Goal: Task Accomplishment & Management: Manage account settings

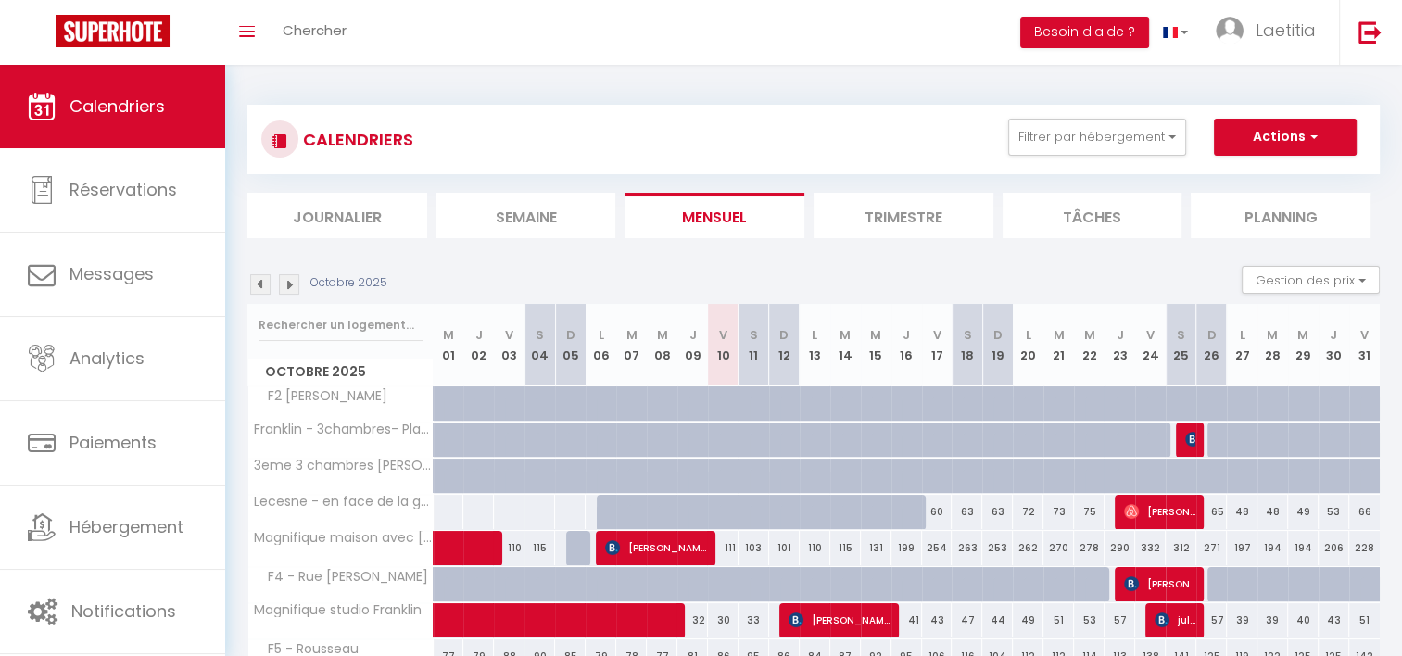
click at [259, 284] on img at bounding box center [260, 284] width 20 height 20
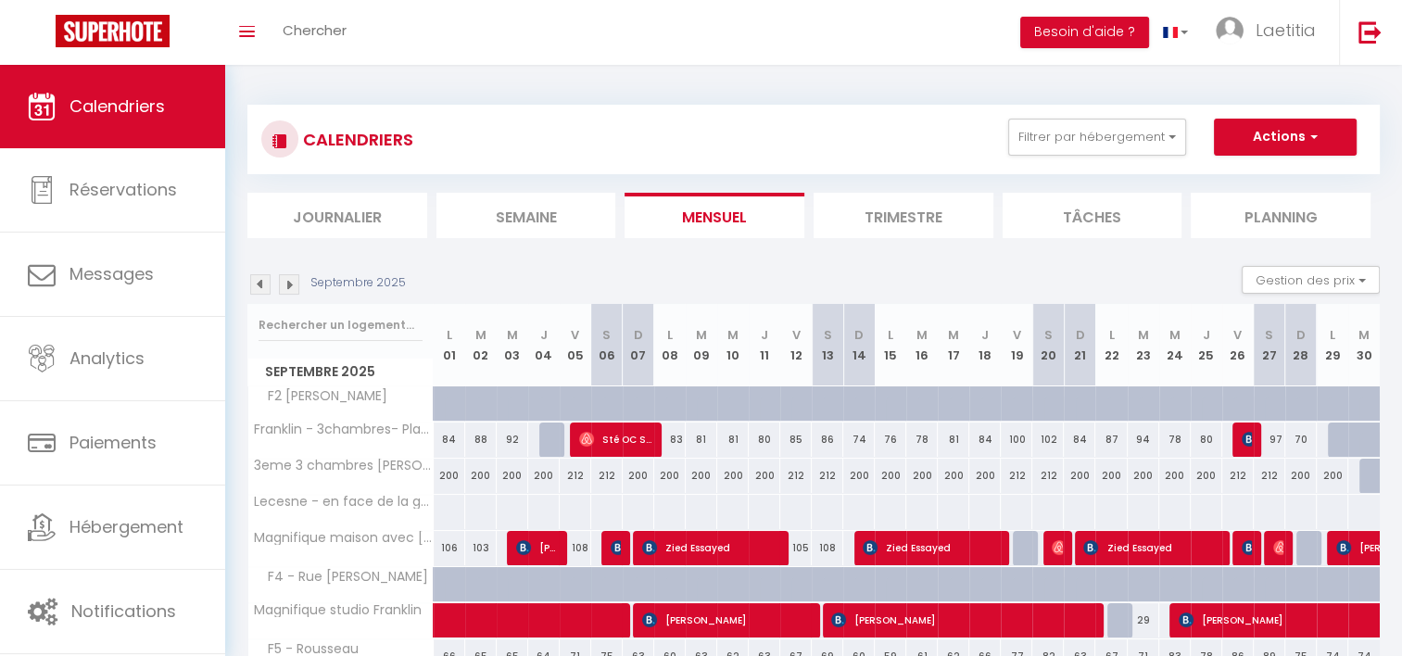
click at [259, 284] on img at bounding box center [260, 284] width 20 height 20
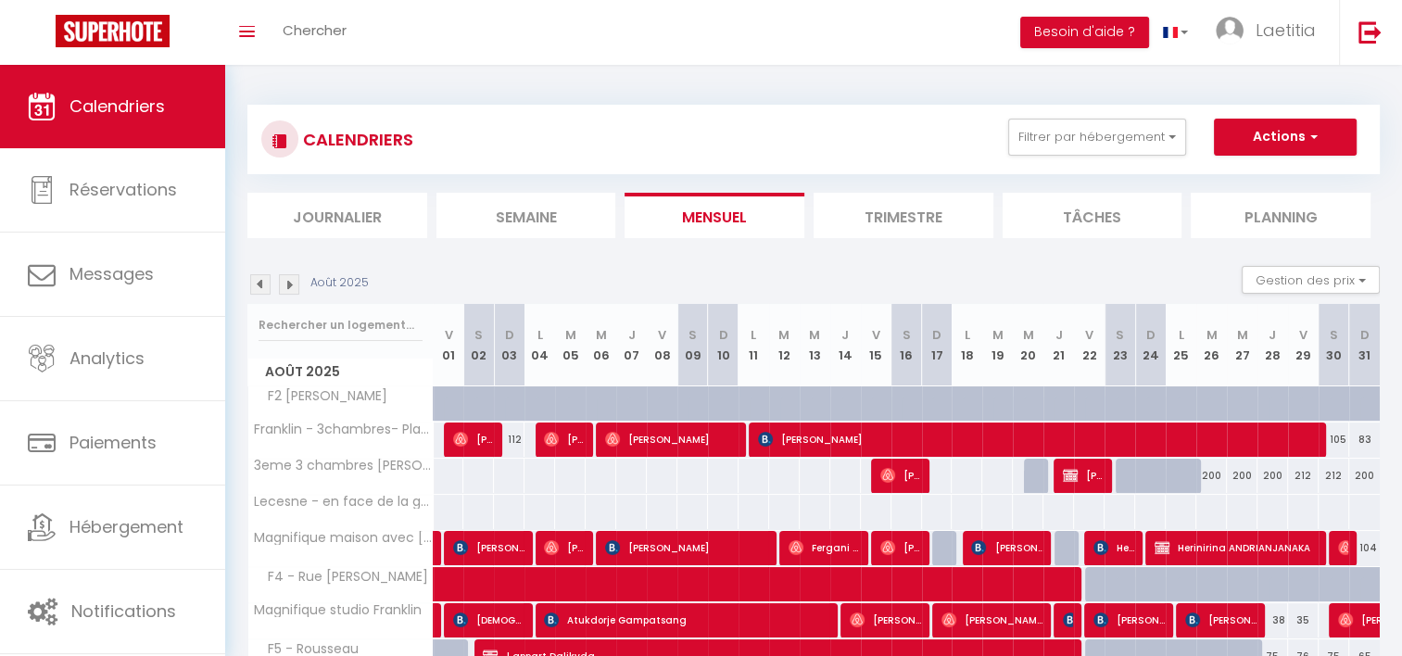
click at [259, 284] on img at bounding box center [260, 284] width 20 height 20
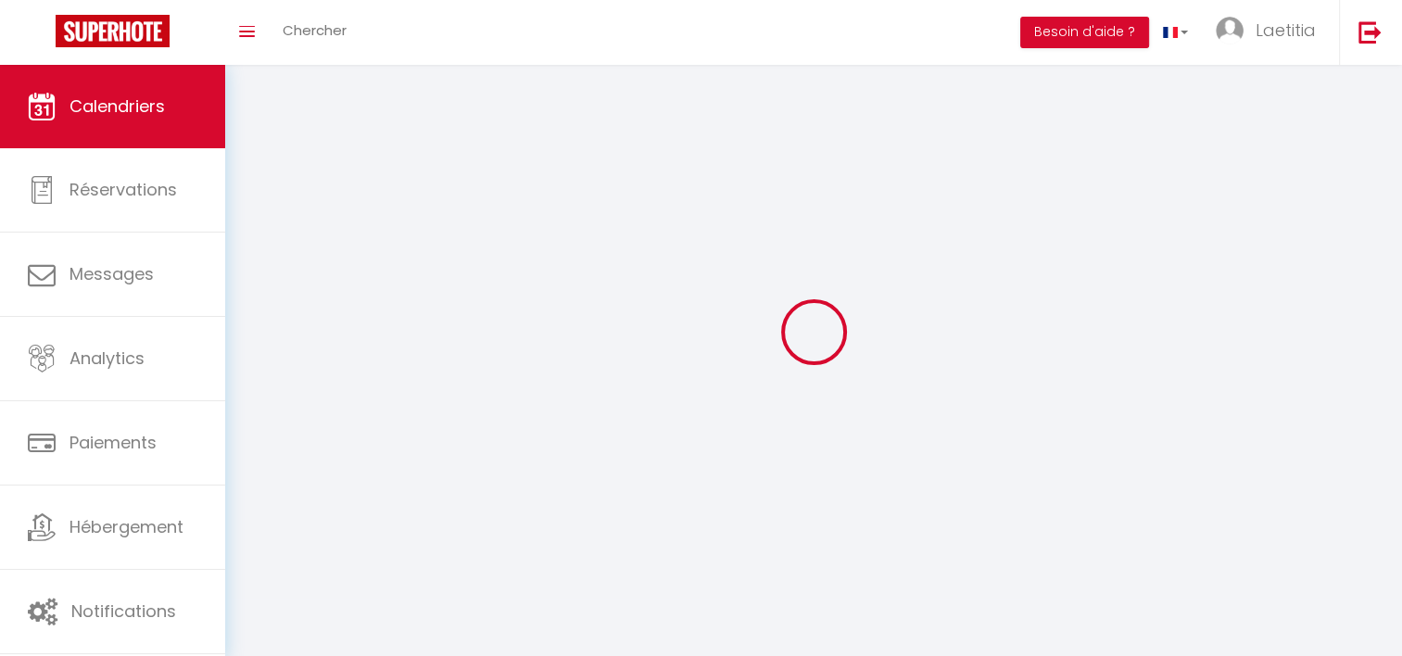
select select
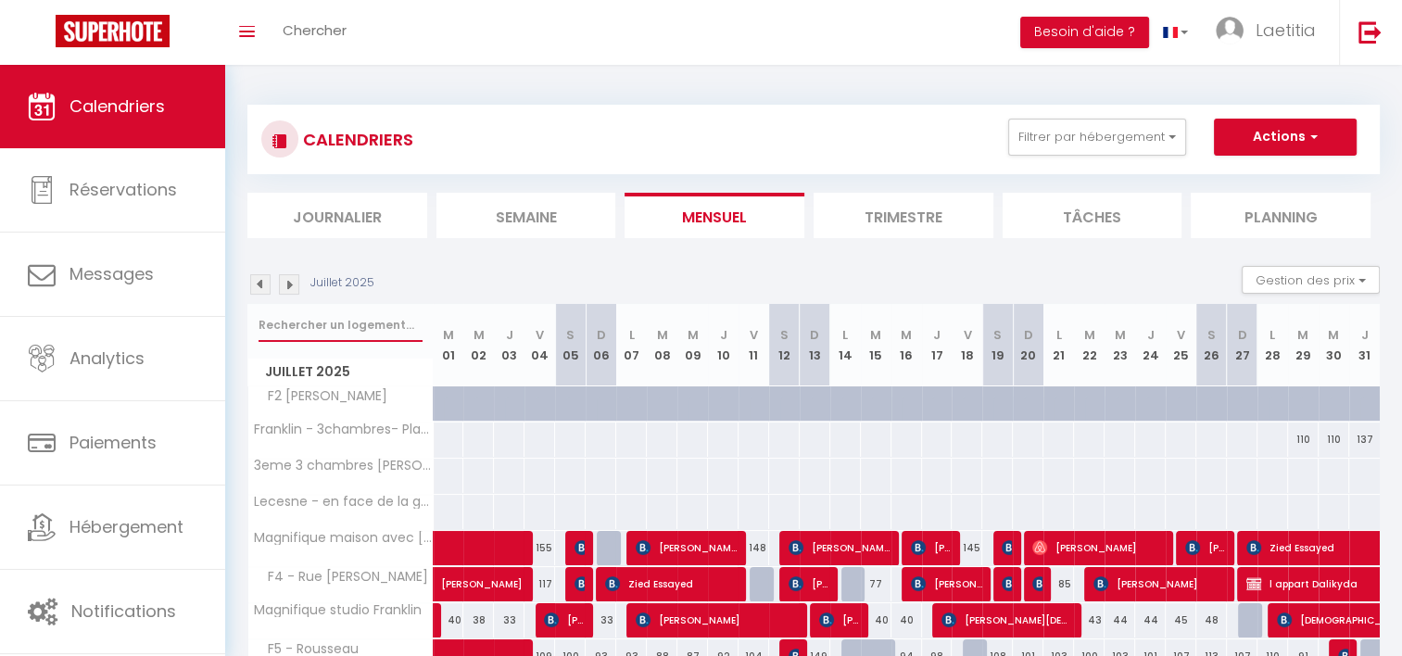
click at [326, 320] on input "text" at bounding box center [341, 325] width 164 height 33
type input "l"
select select
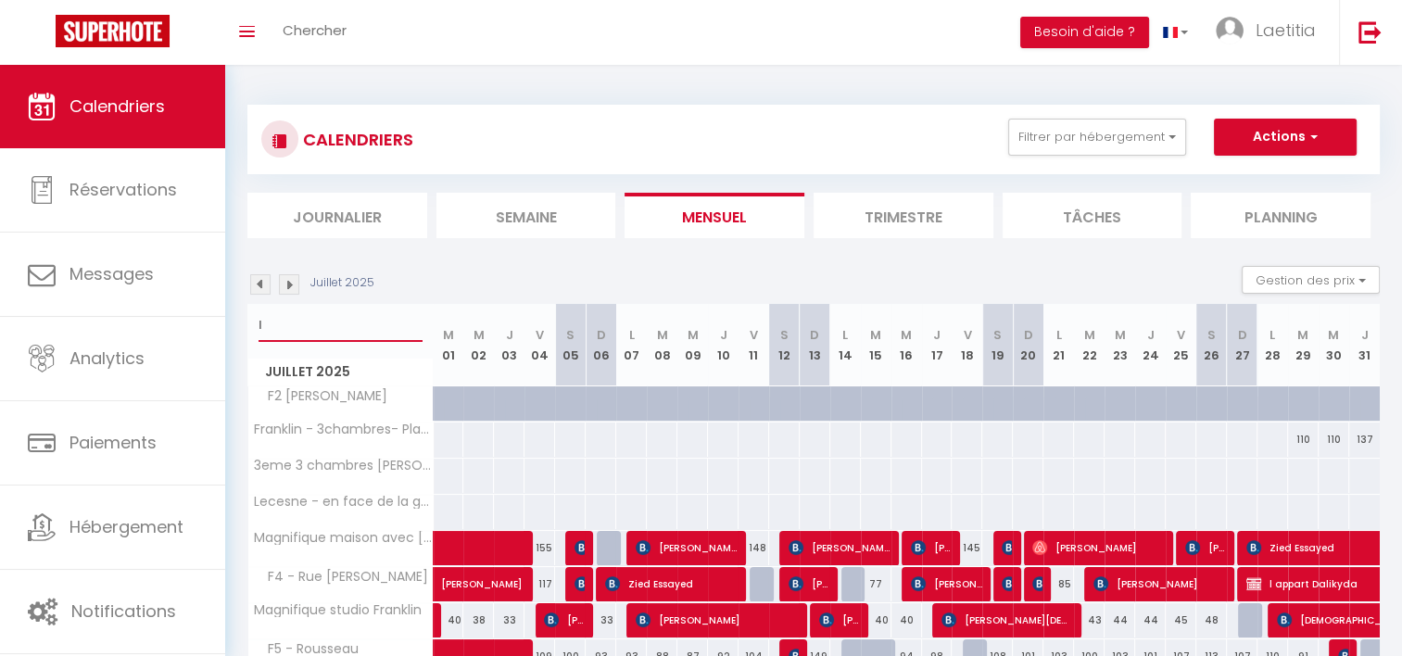
select select
type input "le"
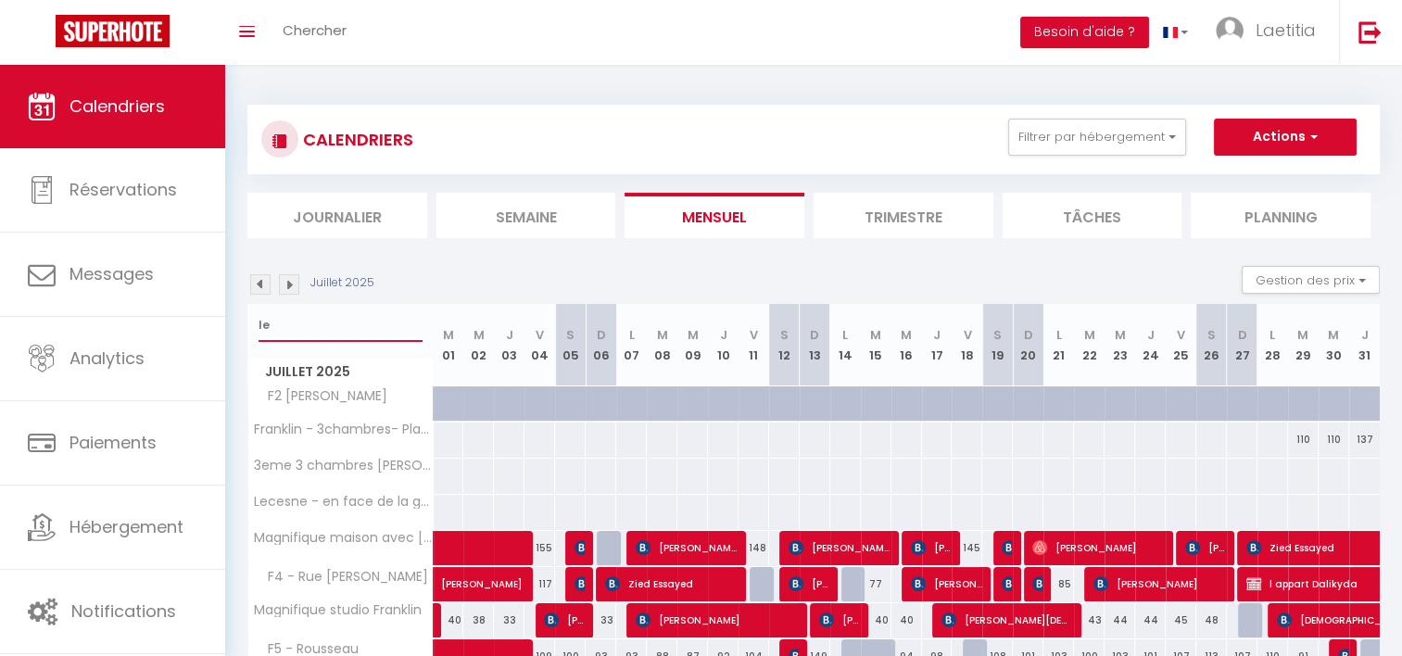
select select
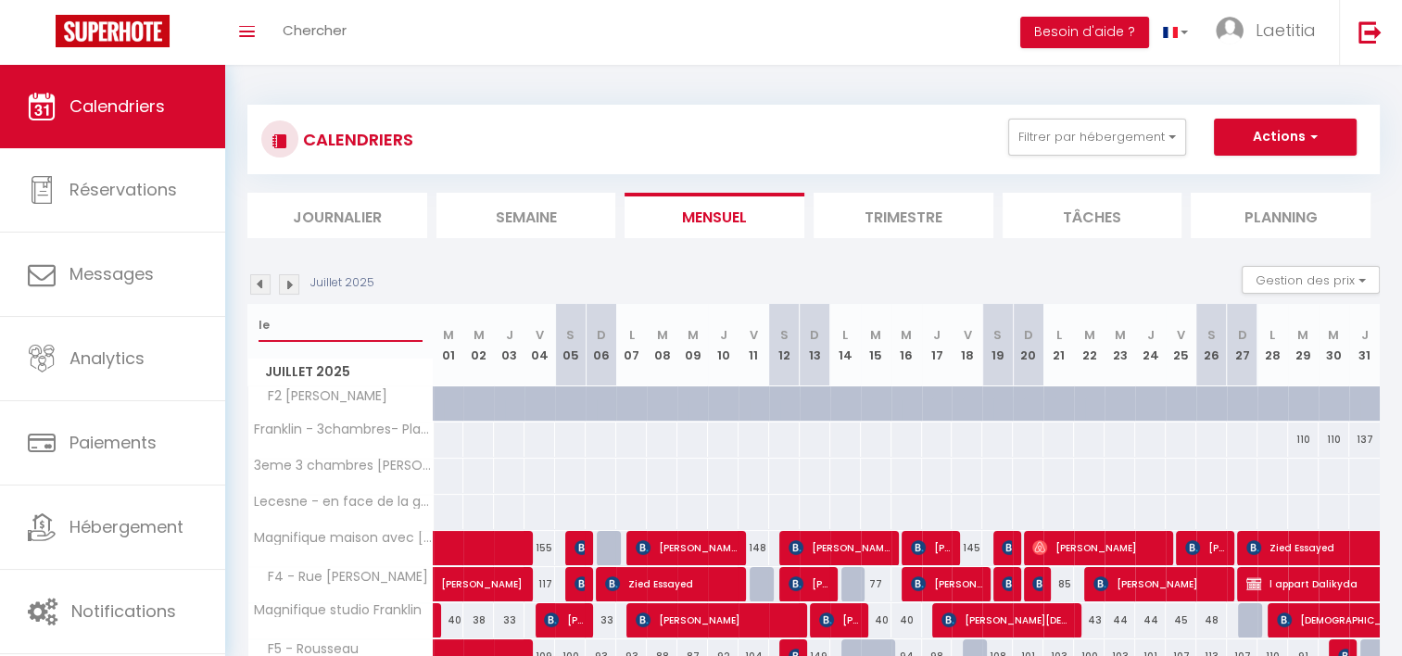
select select
type input "leg"
select select
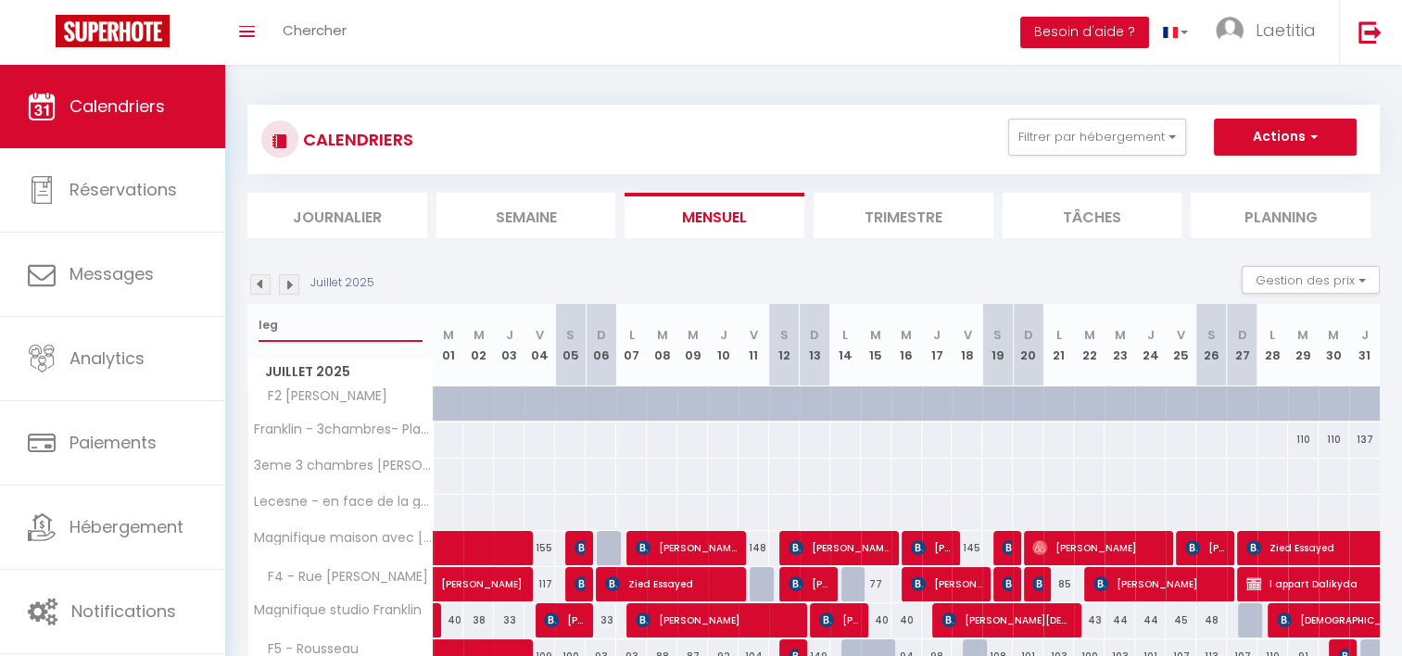
select select
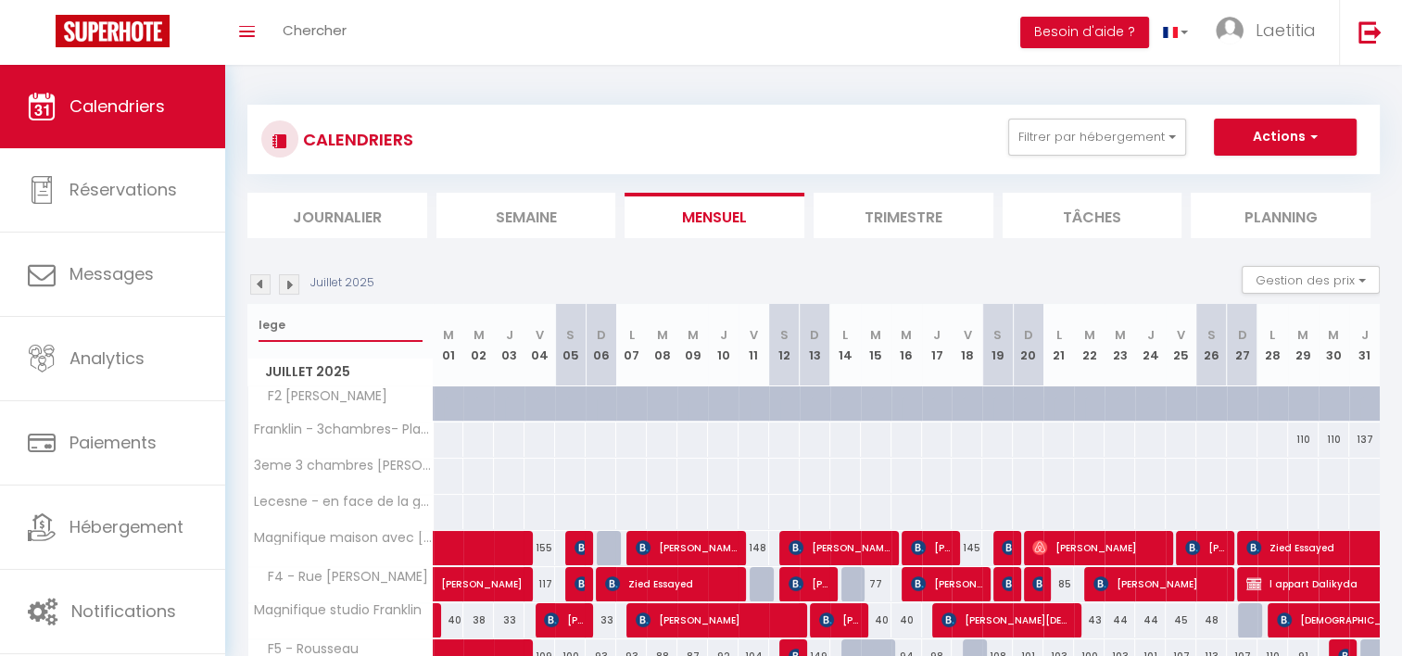
type input "legen"
select select
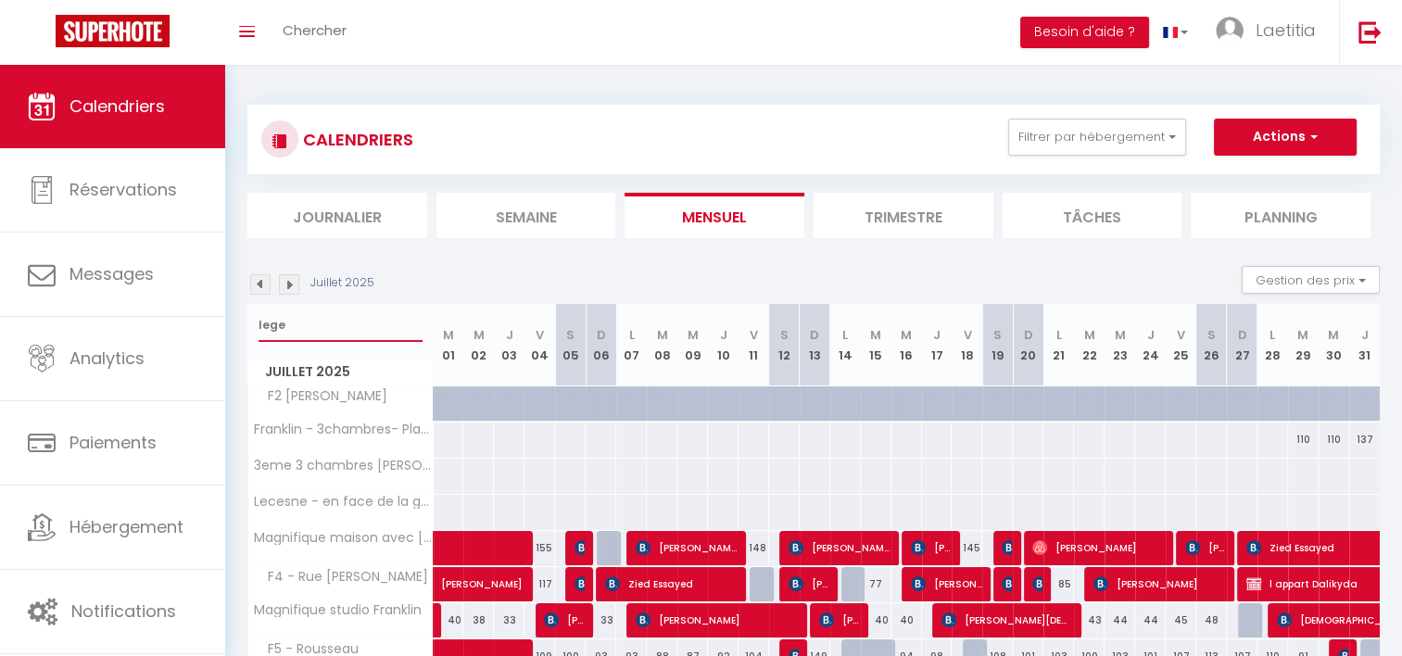
select select
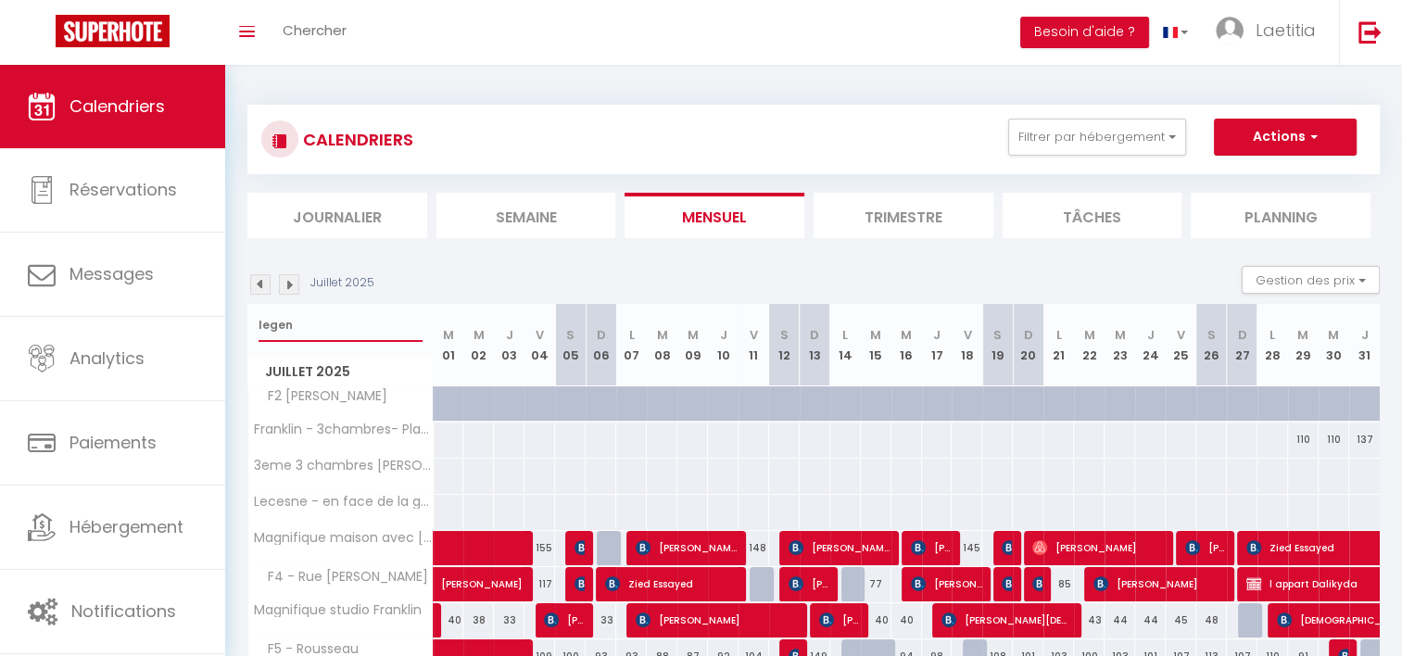
select select
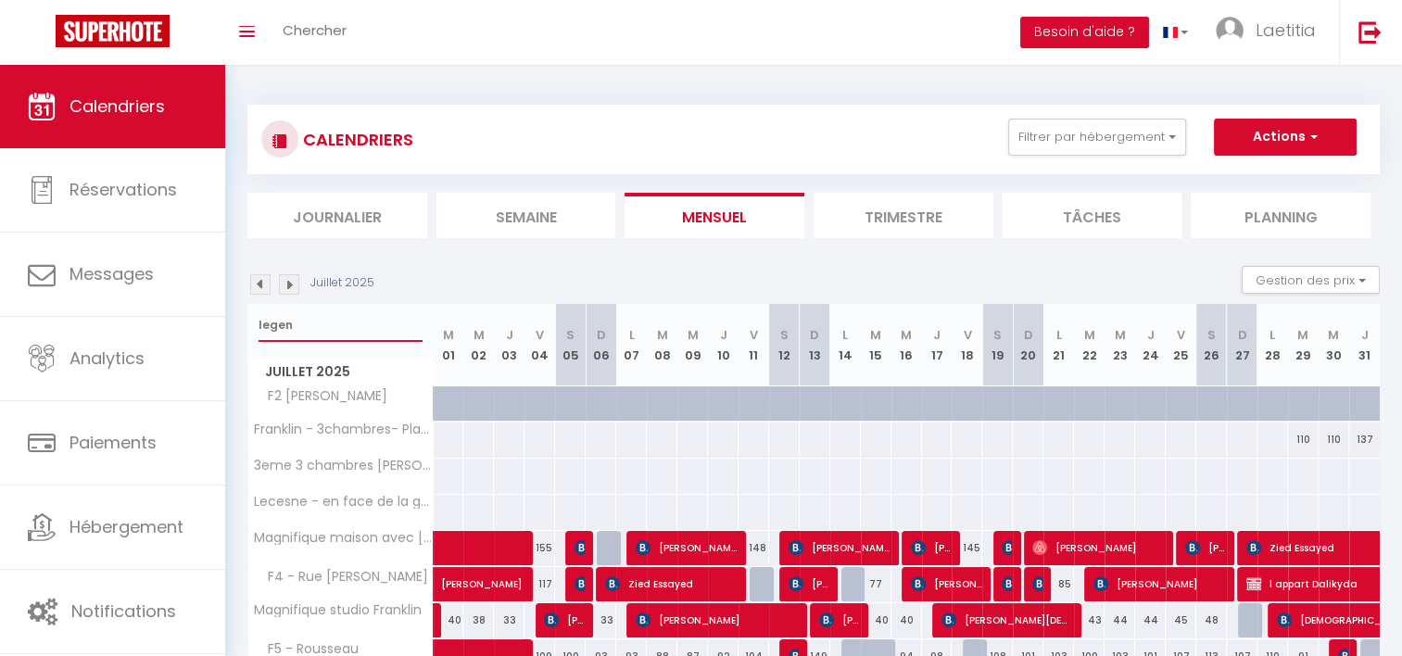
type input "legent"
select select
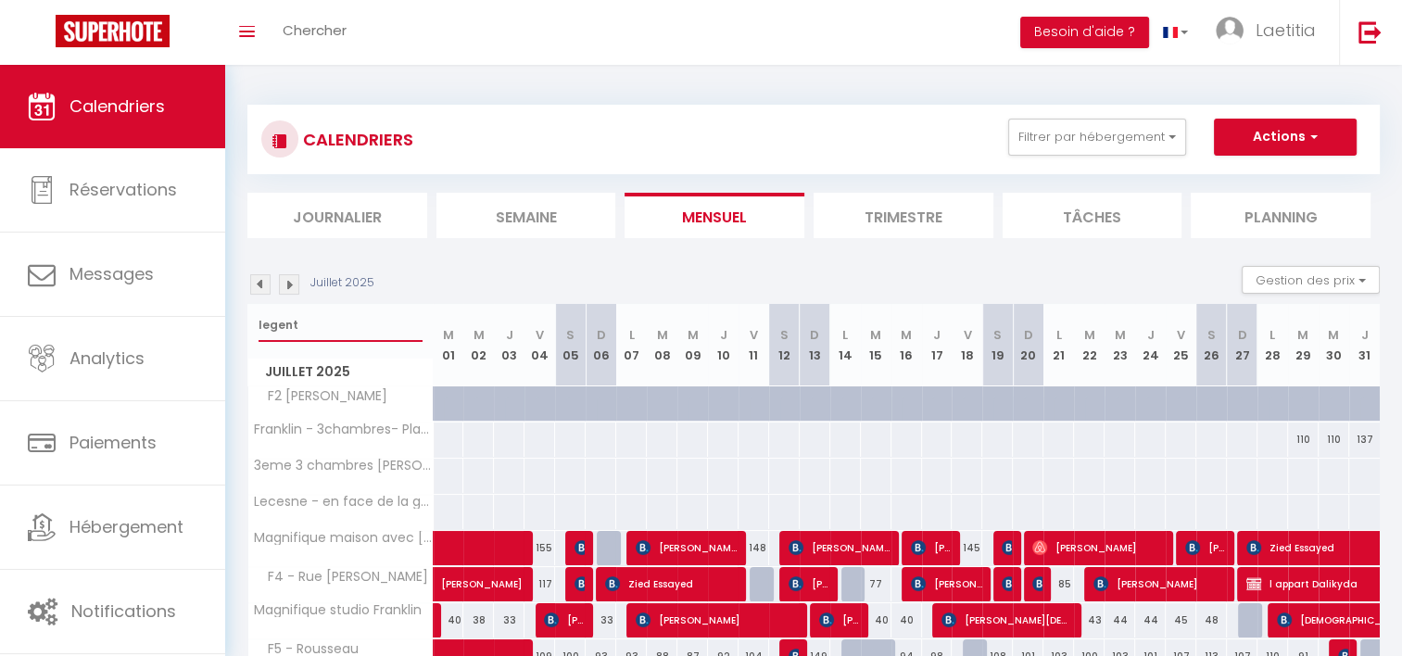
select select
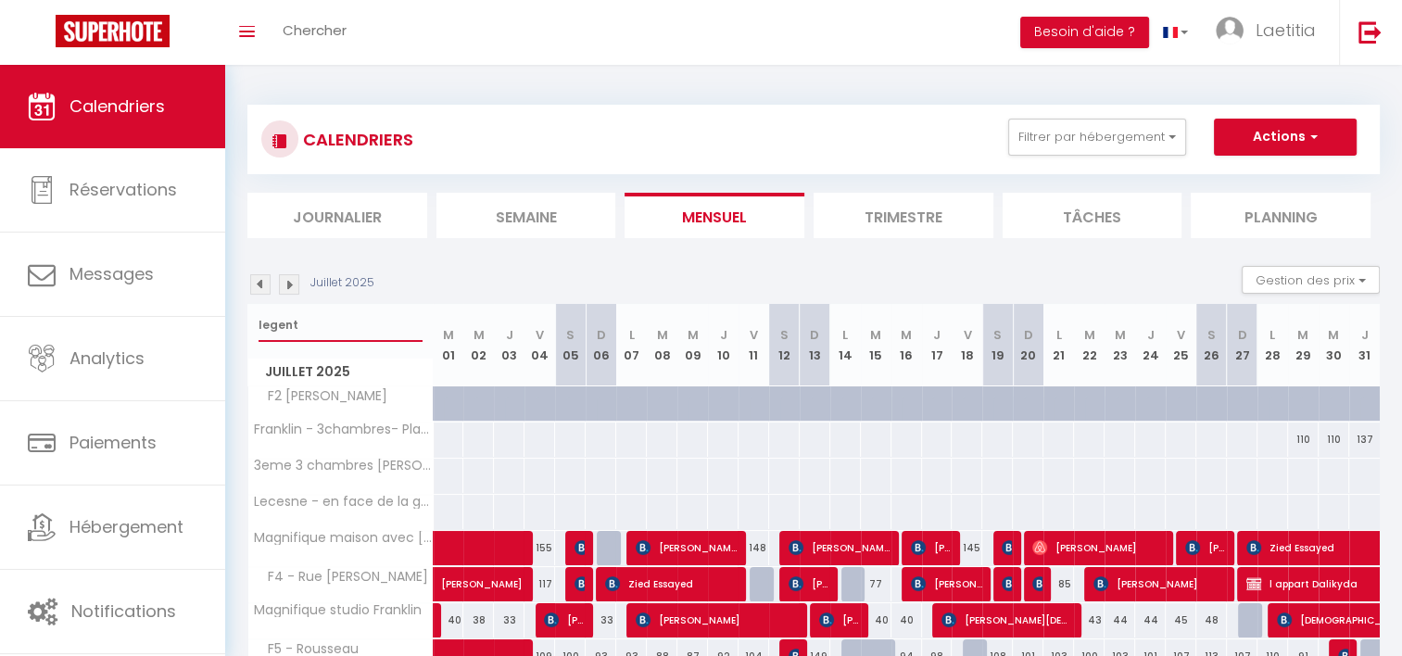
select select
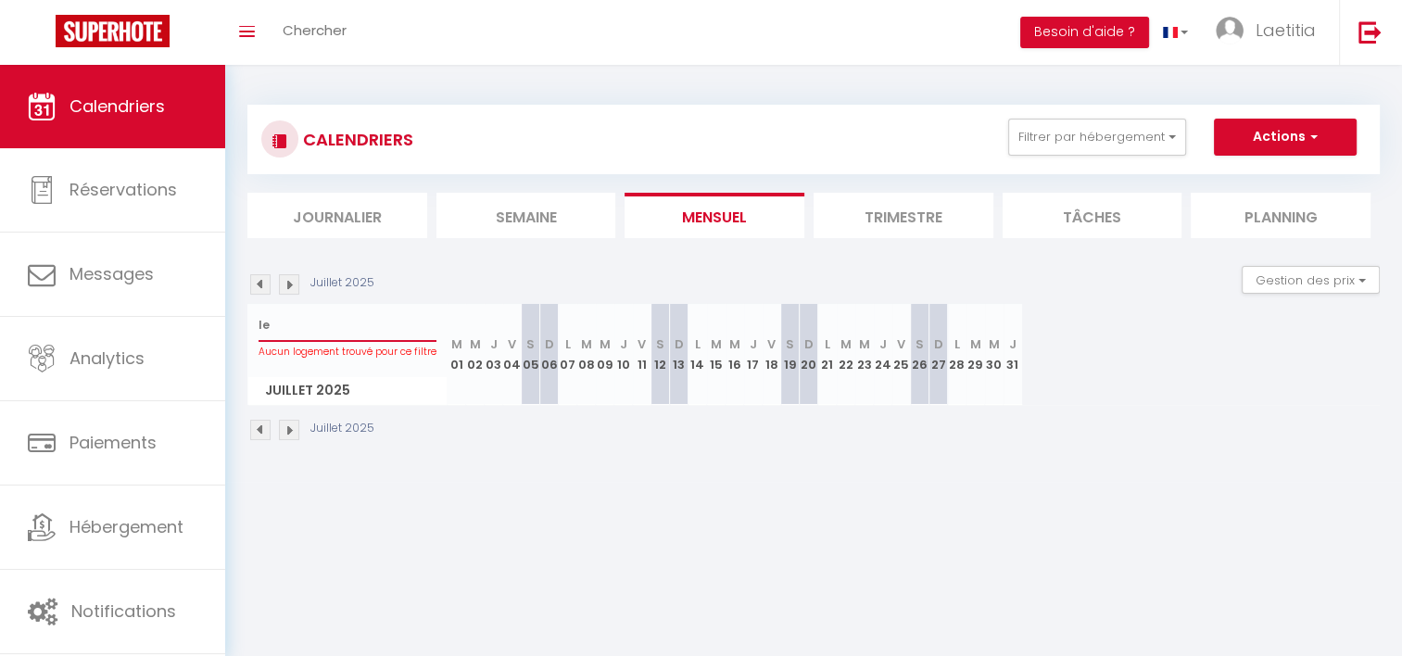
type input "l"
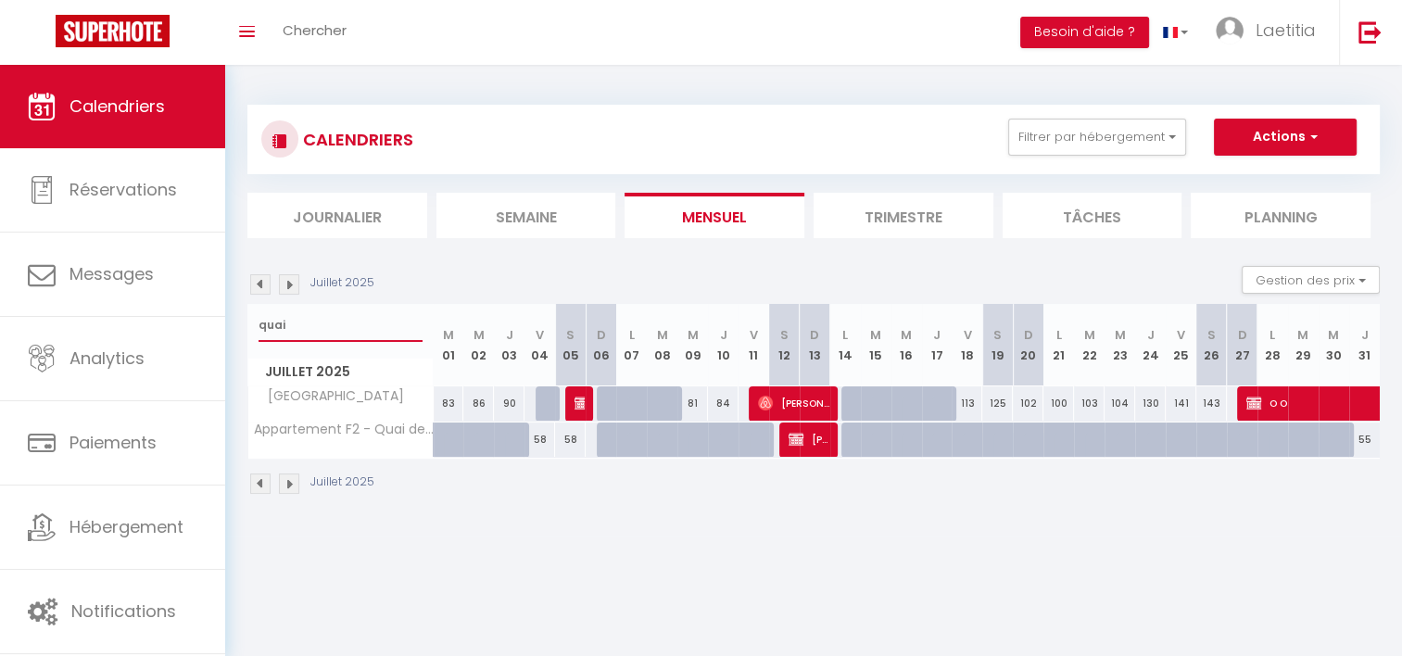
type input "quai"
click at [805, 448] on span "[PERSON_NAME]" at bounding box center [809, 439] width 41 height 35
select select "OK"
select select "0"
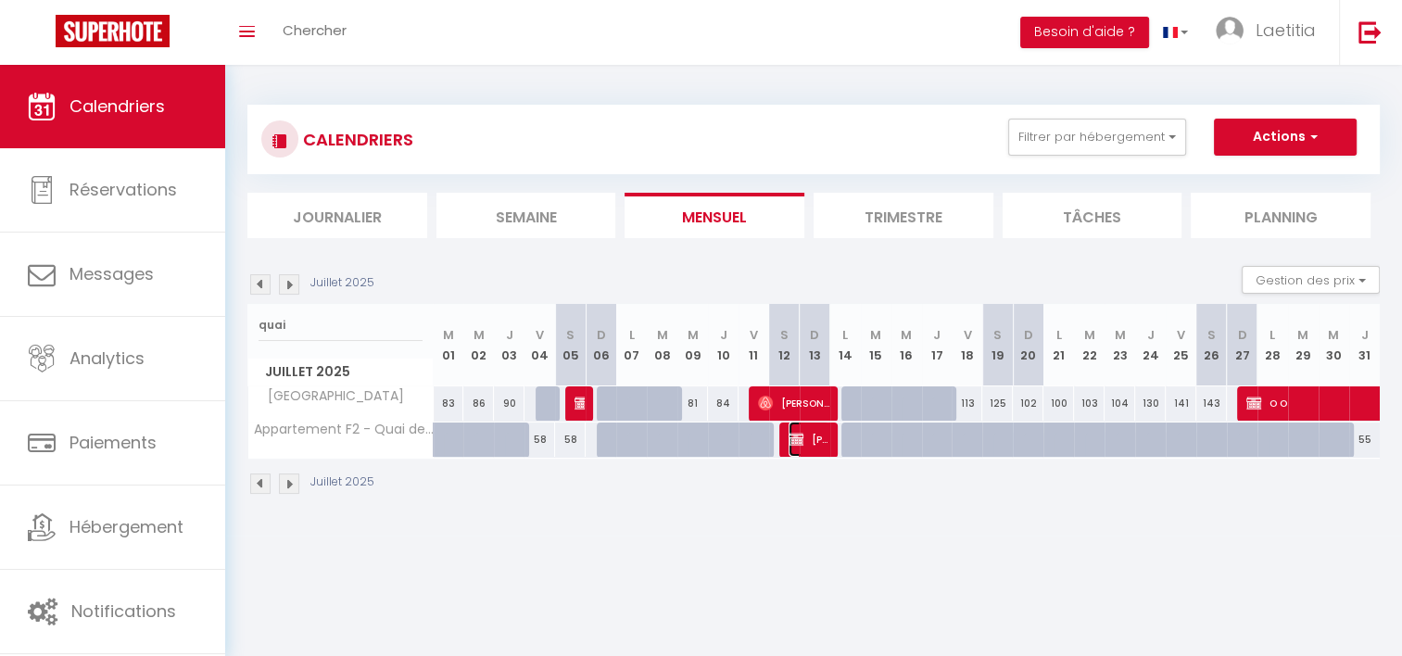
select select "0"
select select "1"
select select
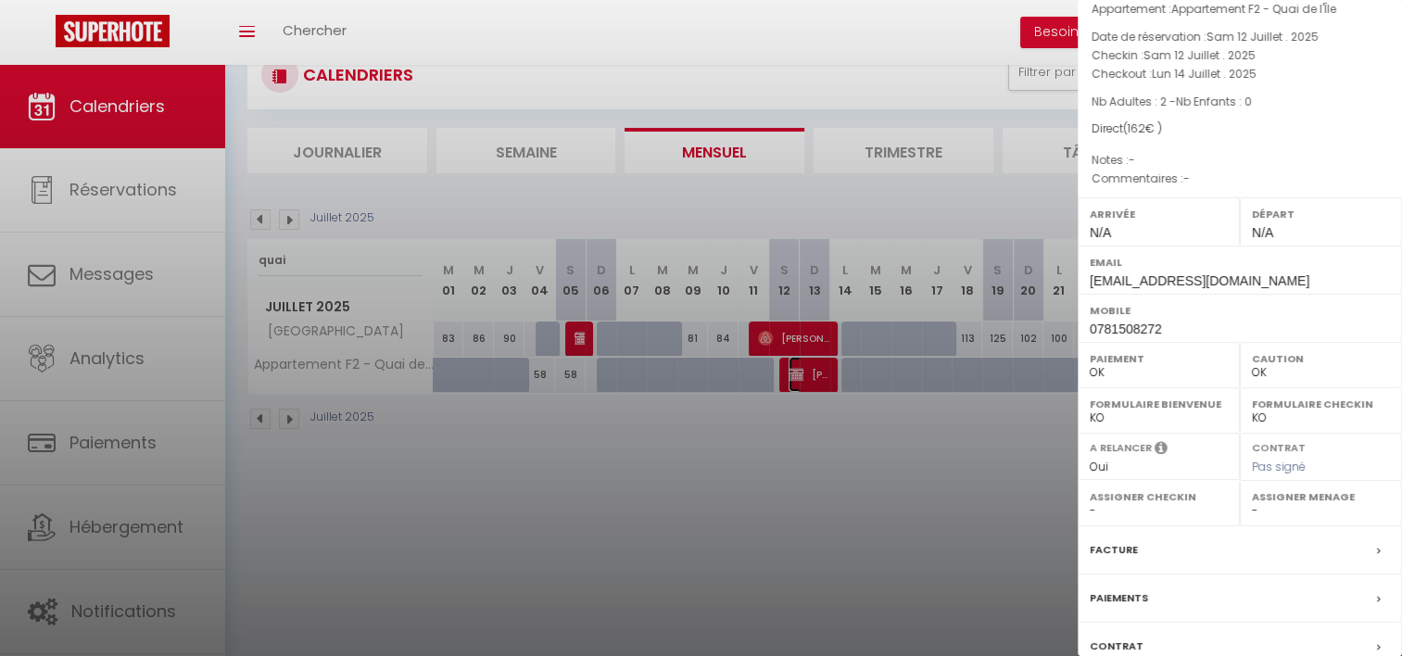
scroll to position [93, 0]
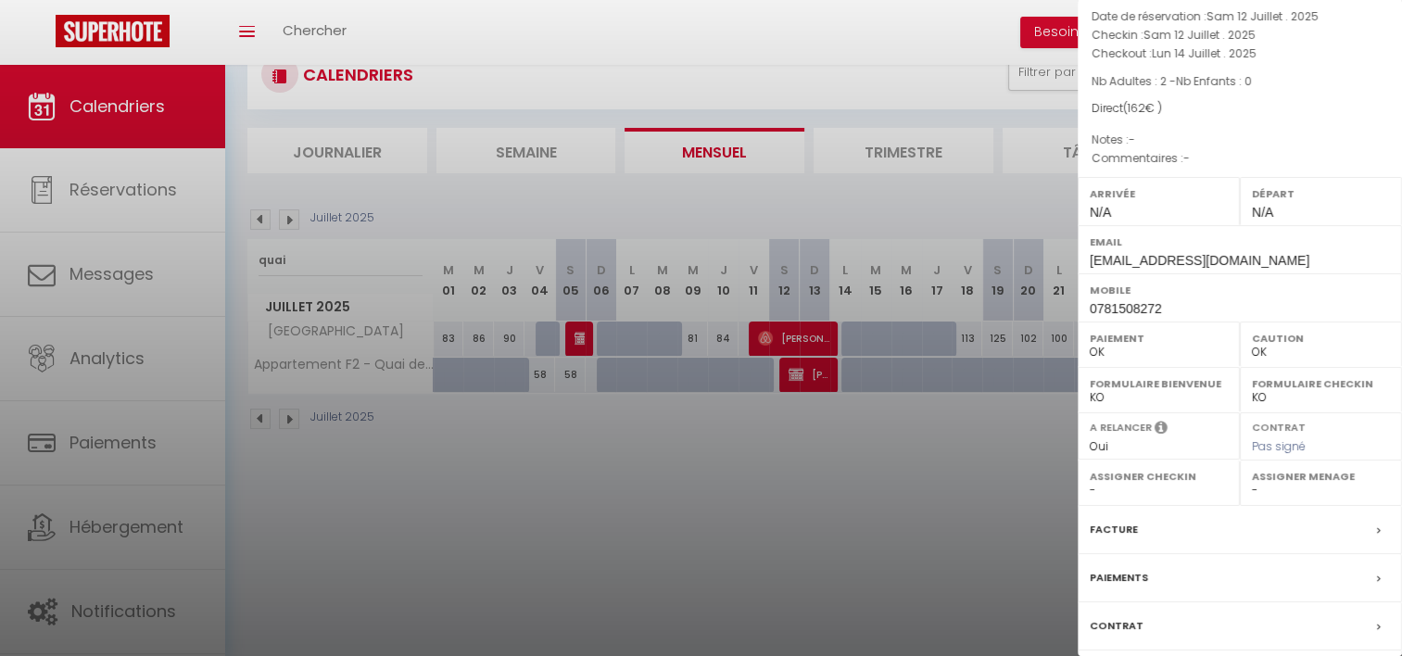
click at [1142, 574] on label "Paiements" at bounding box center [1119, 577] width 58 height 19
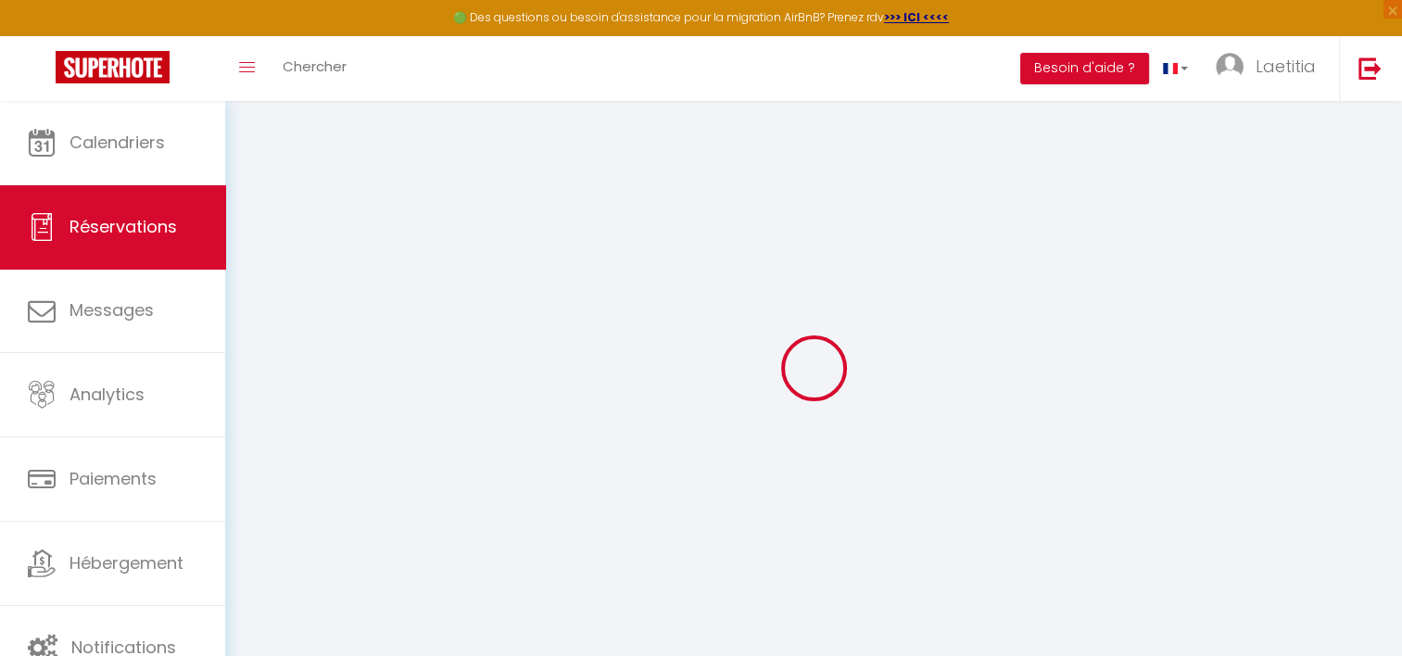
select select
checkbox input "false"
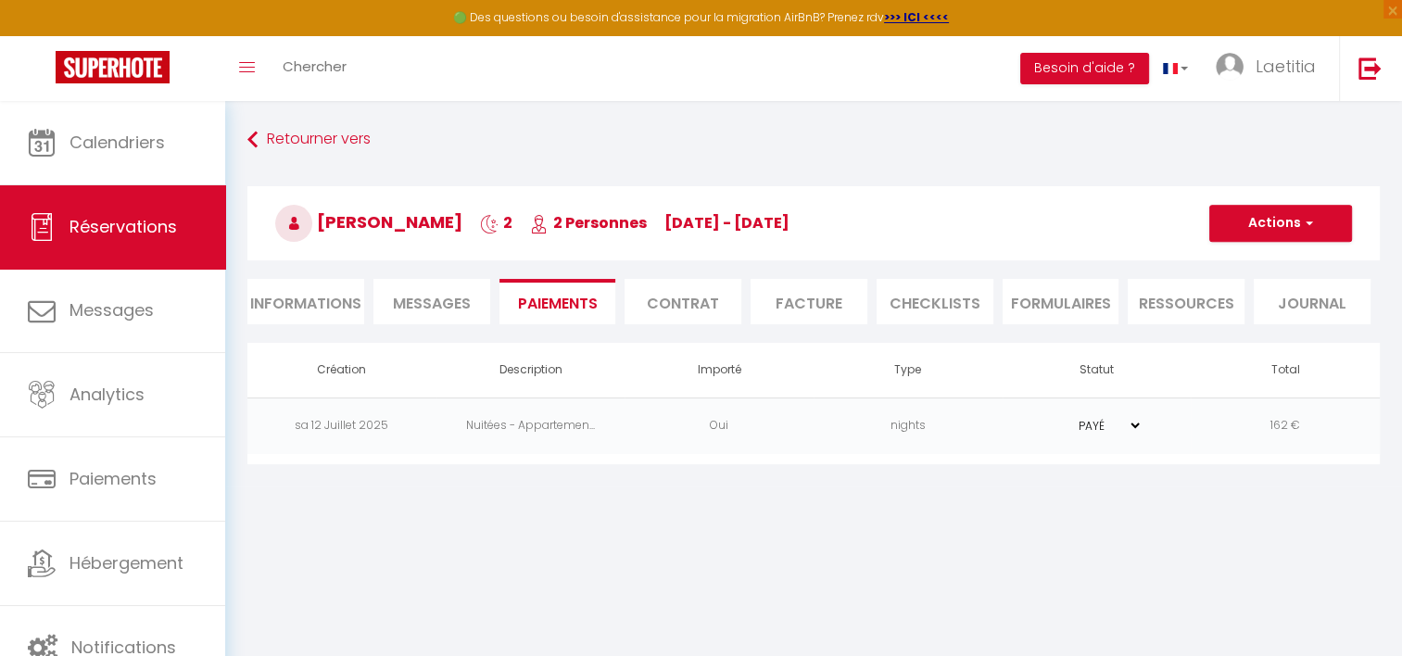
click at [1137, 426] on select "PAYÉ EN ATTENTE" at bounding box center [1096, 426] width 93 height 18
